Goal: Task Accomplishment & Management: Understand process/instructions

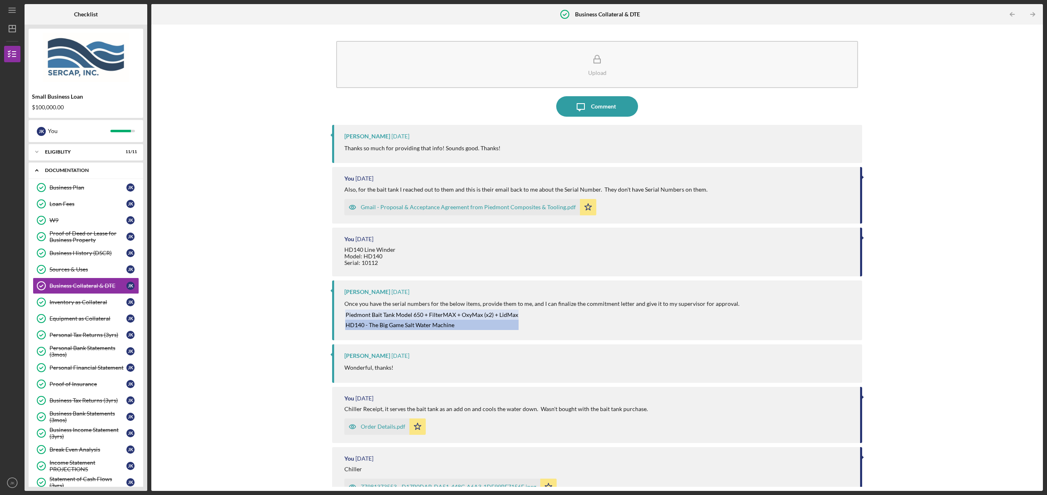
click at [54, 167] on div "Icon/Expander Documentation 26 / 27" at bounding box center [86, 170] width 115 height 17
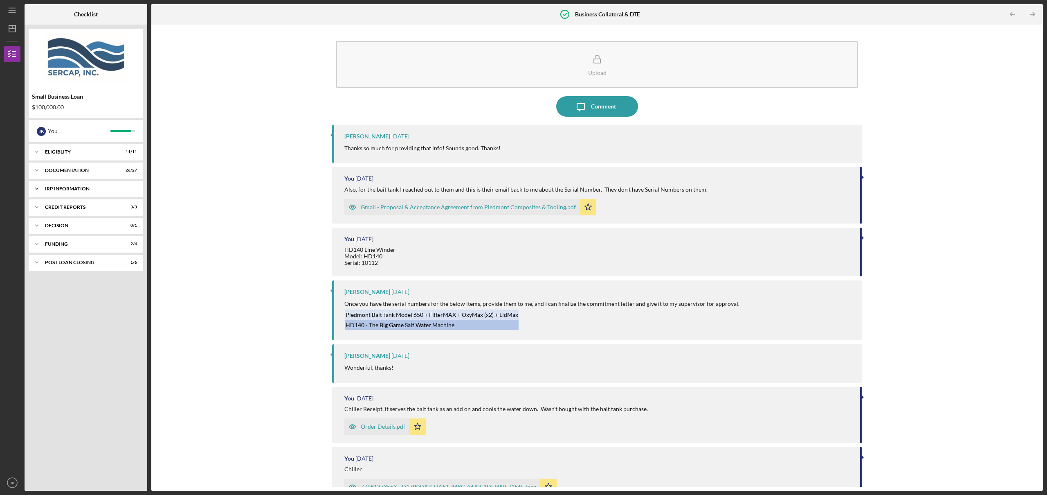
click at [58, 188] on div "IRP Information" at bounding box center [89, 188] width 88 height 5
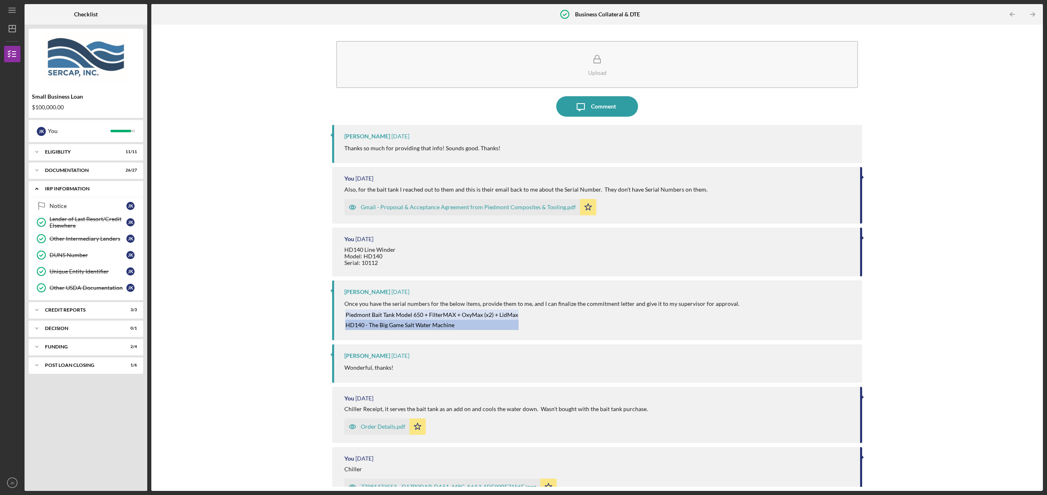
click at [58, 188] on div "IRP Information" at bounding box center [89, 188] width 88 height 5
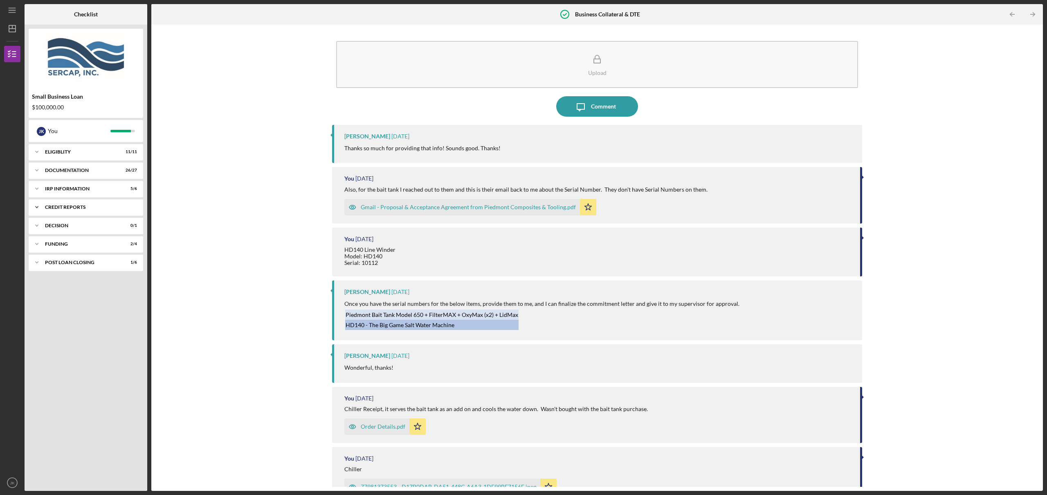
click at [57, 206] on div "credit reports" at bounding box center [89, 207] width 88 height 5
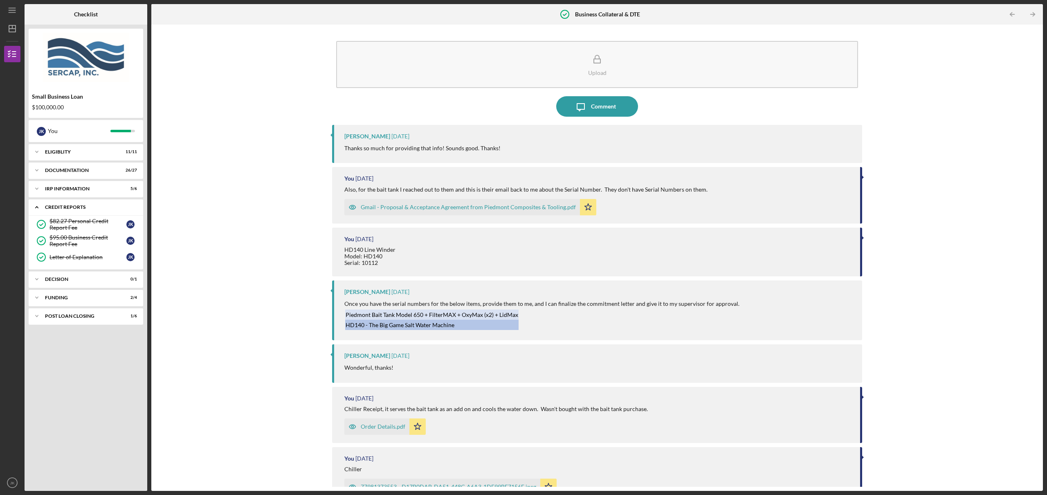
click at [63, 205] on div "credit reports" at bounding box center [89, 207] width 88 height 5
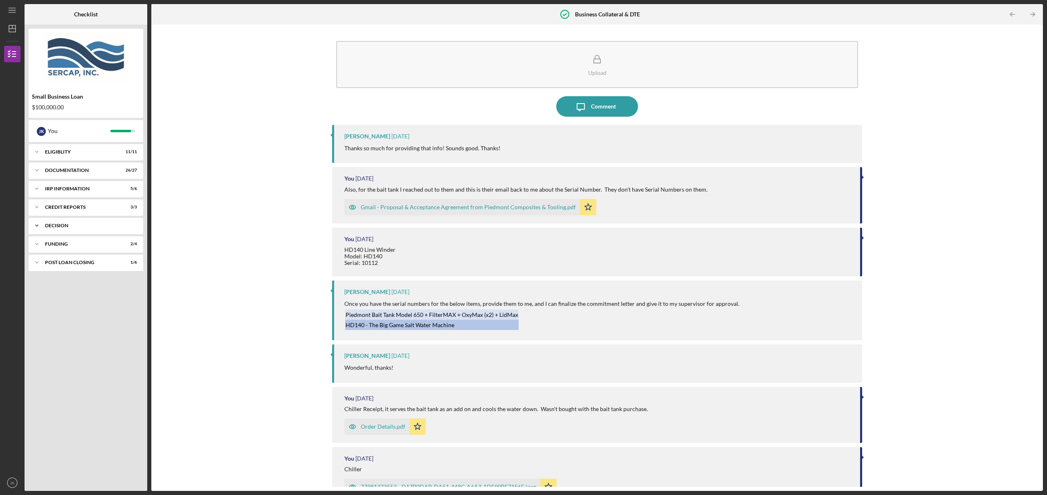
click at [65, 225] on div "Decision" at bounding box center [89, 225] width 88 height 5
click at [67, 243] on div "Funding" at bounding box center [89, 243] width 88 height 5
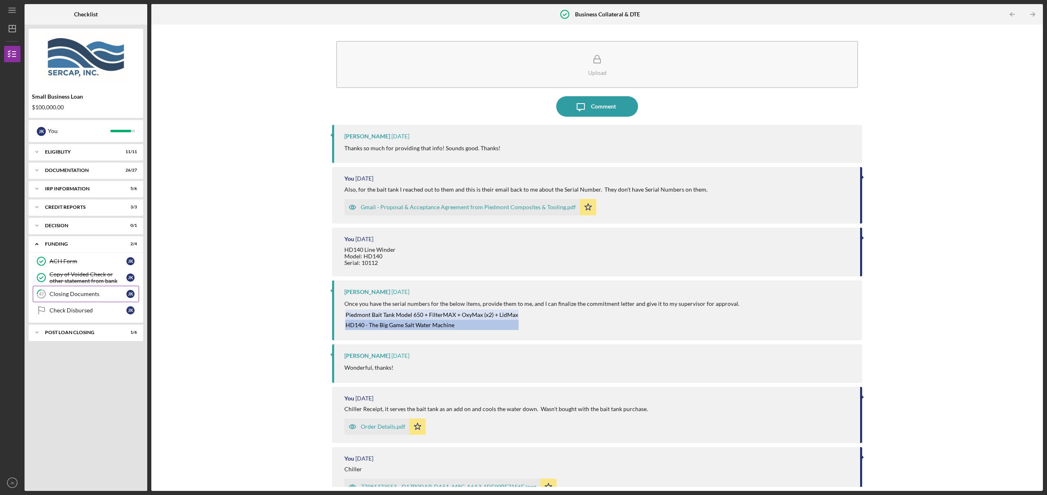
click at [77, 289] on link "47 Closing Documents J K" at bounding box center [86, 294] width 106 height 16
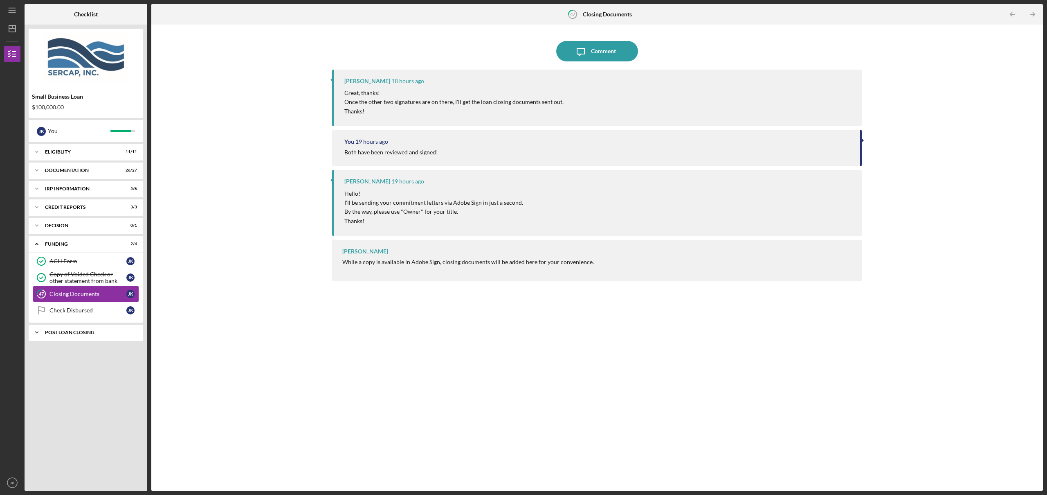
click at [69, 333] on div "POST LOAN CLOSING" at bounding box center [89, 332] width 88 height 5
